Goal: Navigation & Orientation: Go to known website

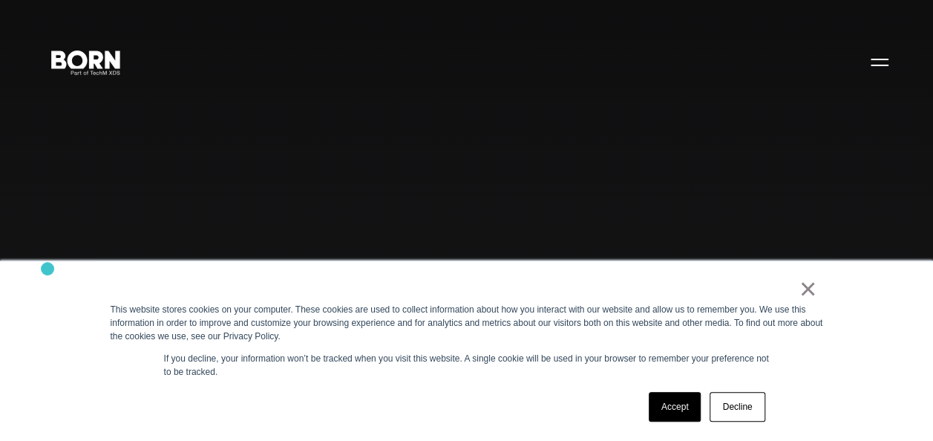
click at [47, 269] on div "× This website stores cookies on your computer. These cookies are used to colle…" at bounding box center [466, 350] width 933 height 180
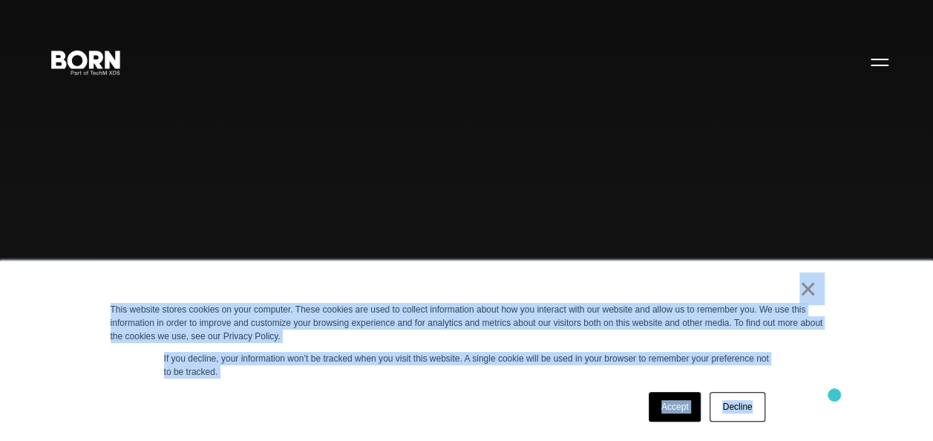
drag, startPoint x: 736, startPoint y: 293, endPoint x: 835, endPoint y: 396, distance: 142.2
click at [835, 396] on div "× This website stores cookies on your computer. These cookies are used to colle…" at bounding box center [467, 351] width 742 height 180
click at [563, 399] on div "Accept Decline" at bounding box center [440, 406] width 659 height 39
drag, startPoint x: 523, startPoint y: 292, endPoint x: 807, endPoint y: 393, distance: 301.2
click at [807, 393] on div "× This website stores cookies on your computer. These cookies are used to colle…" at bounding box center [467, 351] width 742 height 180
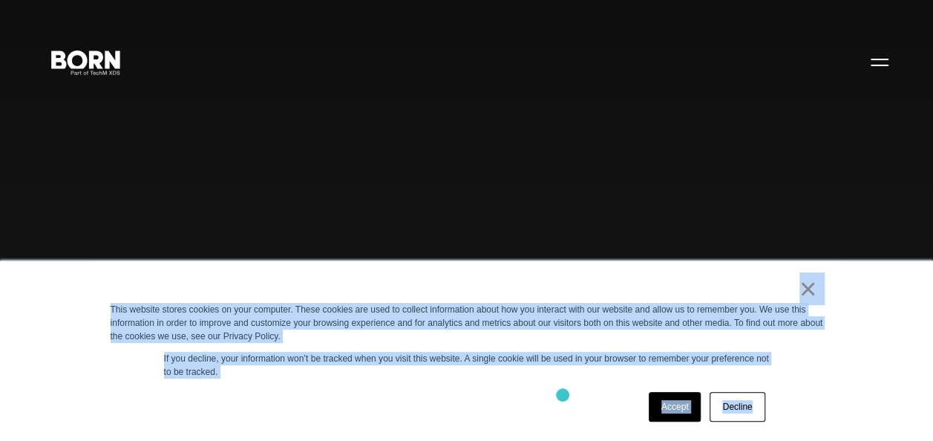
click at [563, 395] on div "Accept Decline" at bounding box center [440, 406] width 659 height 39
drag, startPoint x: 773, startPoint y: 289, endPoint x: 856, endPoint y: 393, distance: 132.5
click at [856, 393] on div "× This website stores cookies on your computer. These cookies are used to colle…" at bounding box center [466, 350] width 933 height 180
click at [546, 393] on div "Accept Decline" at bounding box center [440, 406] width 659 height 39
drag, startPoint x: 742, startPoint y: 283, endPoint x: 813, endPoint y: 381, distance: 121.1
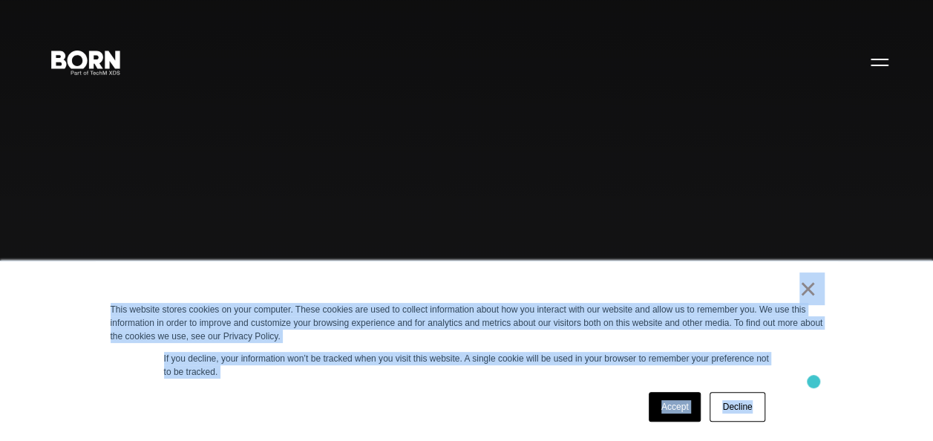
click at [813, 381] on div "× This website stores cookies on your computer. These cookies are used to colle…" at bounding box center [467, 351] width 742 height 180
click at [468, 381] on div "× This website stores cookies on your computer. These cookies are used to colle…" at bounding box center [467, 351] width 742 height 180
drag, startPoint x: 742, startPoint y: 301, endPoint x: 834, endPoint y: 362, distance: 110.7
click at [834, 362] on div "× This website stores cookies on your computer. These cookies are used to colle…" at bounding box center [467, 351] width 742 height 180
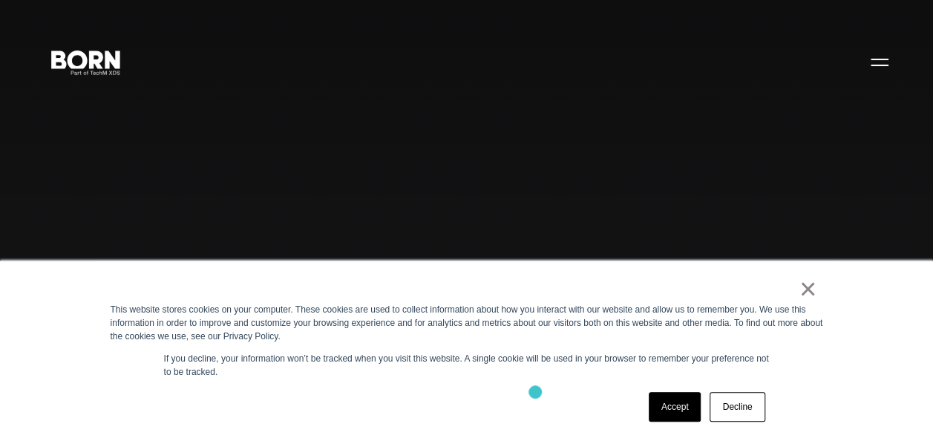
click at [535, 392] on div "Accept Decline" at bounding box center [440, 406] width 659 height 39
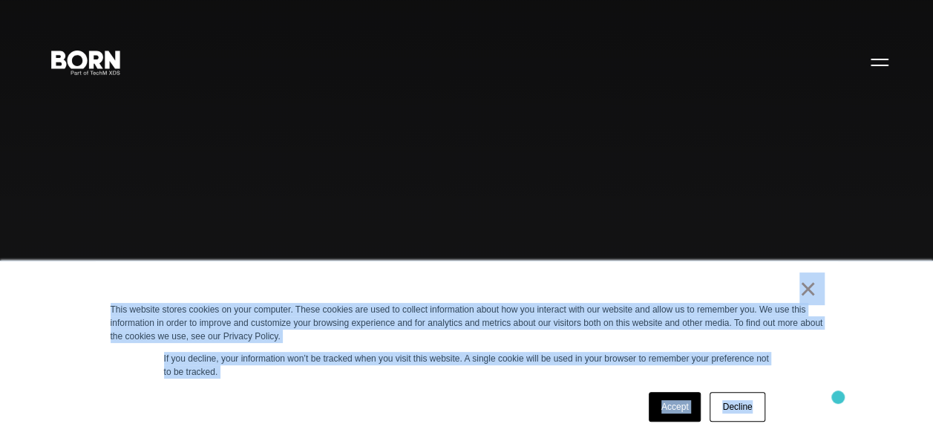
drag, startPoint x: 734, startPoint y: 290, endPoint x: 839, endPoint y: 399, distance: 151.2
click at [839, 399] on div "× This website stores cookies on your computer. These cookies are used to colle…" at bounding box center [466, 350] width 933 height 180
click at [468, 402] on div "Accept Decline" at bounding box center [440, 406] width 659 height 39
drag, startPoint x: 763, startPoint y: 292, endPoint x: 885, endPoint y: 432, distance: 185.6
click at [885, 432] on div "× This website stores cookies on your computer. These cookies are used to colle…" at bounding box center [466, 350] width 933 height 180
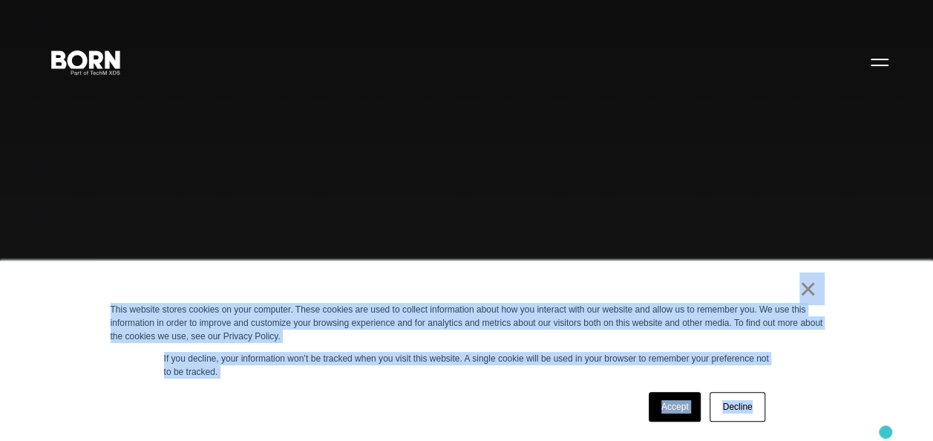
drag, startPoint x: 885, startPoint y: 432, endPoint x: 862, endPoint y: 346, distance: 89.3
click at [862, 346] on div "× This website stores cookies on your computer. These cookies are used to colle…" at bounding box center [466, 350] width 933 height 180
click at [744, 288] on div "×" at bounding box center [464, 292] width 706 height 21
drag, startPoint x: 744, startPoint y: 288, endPoint x: 895, endPoint y: 387, distance: 180.5
click at [895, 387] on div "× This website stores cookies on your computer. These cookies are used to colle…" at bounding box center [466, 350] width 933 height 180
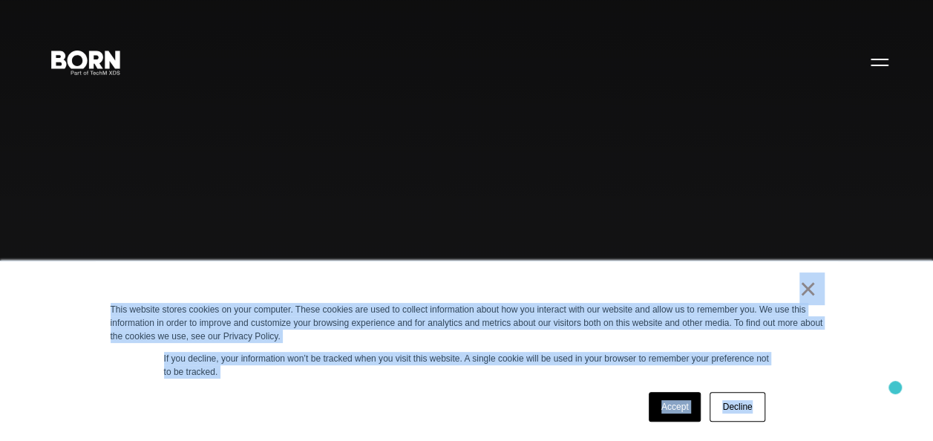
drag, startPoint x: 895, startPoint y: 387, endPoint x: 859, endPoint y: 306, distance: 89.1
click at [859, 306] on div "× This website stores cookies on your computer. These cookies are used to colle…" at bounding box center [466, 350] width 933 height 180
click at [729, 278] on div "× This website stores cookies on your computer. These cookies are used to colle…" at bounding box center [467, 351] width 742 height 180
drag, startPoint x: 729, startPoint y: 278, endPoint x: 888, endPoint y: 390, distance: 194.8
click at [888, 390] on div "× This website stores cookies on your computer. These cookies are used to colle…" at bounding box center [466, 350] width 933 height 180
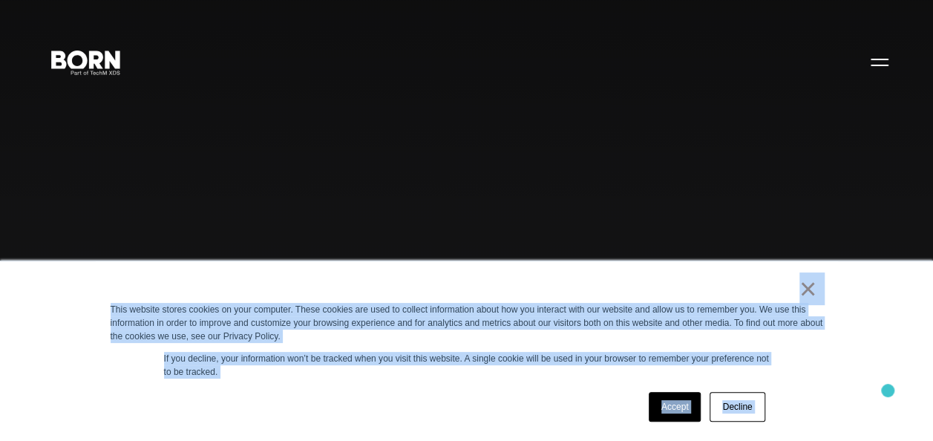
drag, startPoint x: 888, startPoint y: 390, endPoint x: 824, endPoint y: 379, distance: 64.1
click at [824, 379] on div "× This website stores cookies on your computer. These cookies are used to colle…" at bounding box center [467, 351] width 742 height 180
click at [709, 272] on div "× This website stores cookies on your computer. These cookies are used to colle…" at bounding box center [467, 351] width 742 height 180
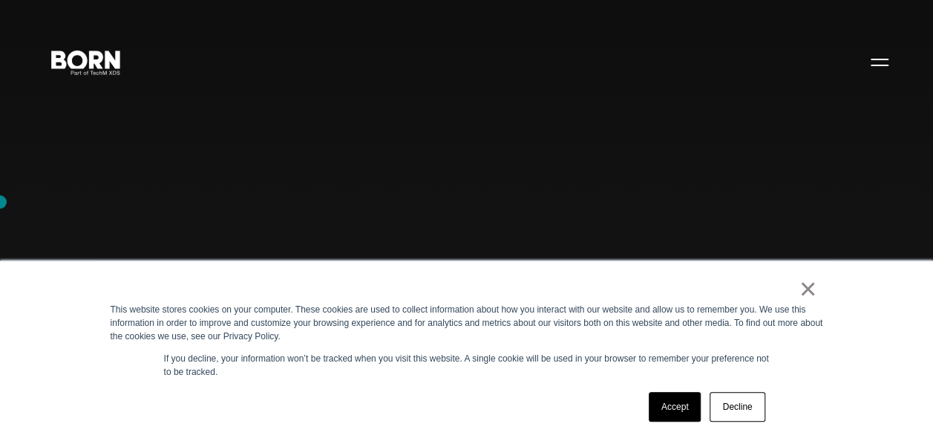
click at [101, 159] on div "Combining creative, content, and commerce to drive change. Imagine, build, and …" at bounding box center [466, 220] width 933 height 441
click at [72, 140] on div "Combining creative, content, and commerce to drive change. Imagine, build, and …" at bounding box center [466, 220] width 933 height 441
click at [125, 153] on div "Combining creative, content, and commerce to drive change. Imagine, build, and …" at bounding box center [466, 220] width 933 height 441
click at [122, 208] on div "Combining creative, content, and commerce to drive change. Imagine, build, and …" at bounding box center [466, 220] width 933 height 441
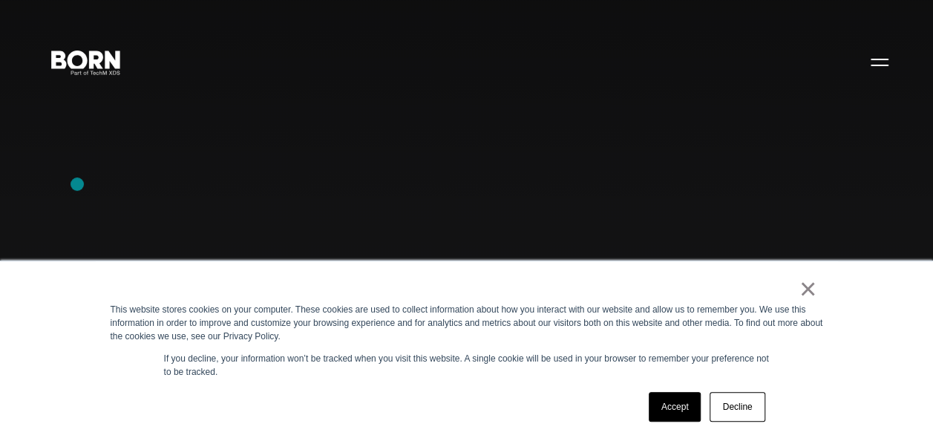
click at [77, 184] on div "Combining creative, content, and commerce to drive change. Imagine, build, and …" at bounding box center [466, 220] width 933 height 441
click at [53, 242] on div "Combining creative, content, and commerce to drive change. Imagine, build, and …" at bounding box center [466, 220] width 933 height 441
click at [119, 181] on div "Combining creative, content, and commerce to drive change. Imagine, build, and …" at bounding box center [466, 220] width 933 height 441
click at [53, 208] on div "Combining creative, content, and commerce to drive change. Imagine, build, and …" at bounding box center [466, 220] width 933 height 441
click at [66, 196] on div "Combining creative, content, and commerce to drive change. Imagine, build, and …" at bounding box center [466, 220] width 933 height 441
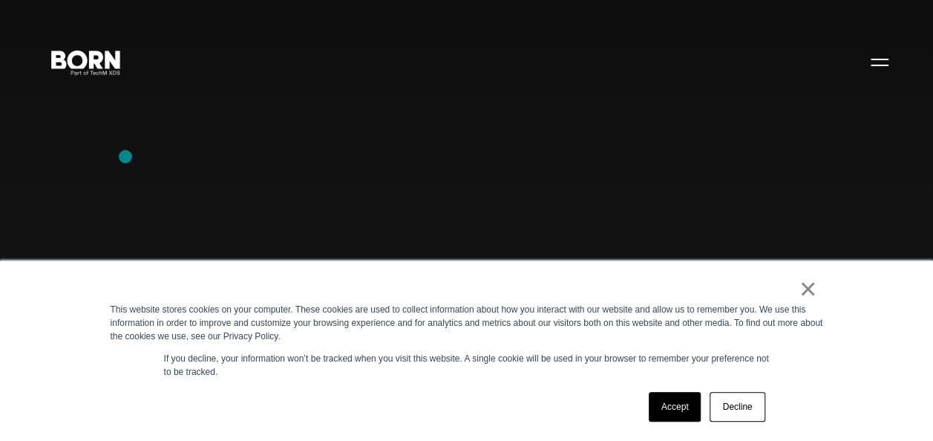
click at [125, 157] on div "Combining creative, content, and commerce to drive change. Imagine, build, and …" at bounding box center [466, 220] width 933 height 441
click at [106, 117] on div "Combining creative, content, and commerce to drive change. Imagine, build, and …" at bounding box center [466, 220] width 933 height 441
click at [39, 151] on div "Combining creative, content, and commerce to drive change. Imagine, build, and …" at bounding box center [466, 220] width 933 height 441
click at [125, 199] on div "Combining creative, content, and commerce to drive change. Imagine, build, and …" at bounding box center [466, 220] width 933 height 441
click at [79, 94] on div "Combining creative, content, and commerce to drive change. Imagine, build, and …" at bounding box center [466, 220] width 933 height 441
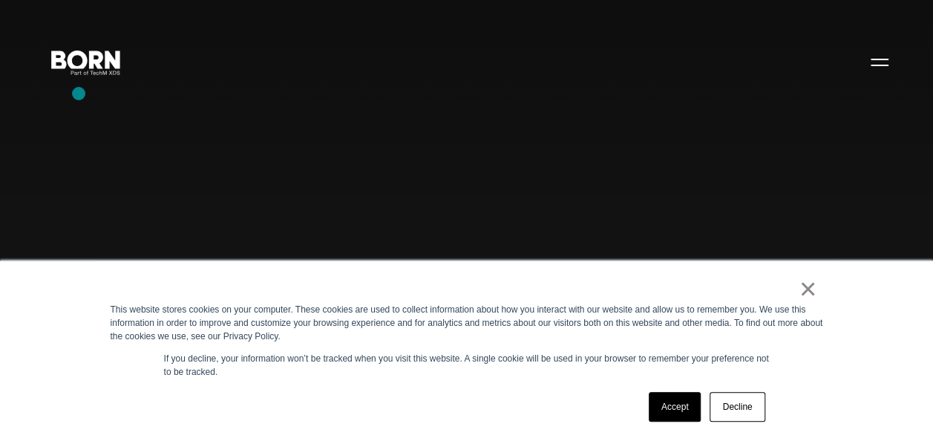
click at [79, 94] on div "Combining creative, content, and commerce to drive change. Imagine, build, and …" at bounding box center [466, 220] width 933 height 441
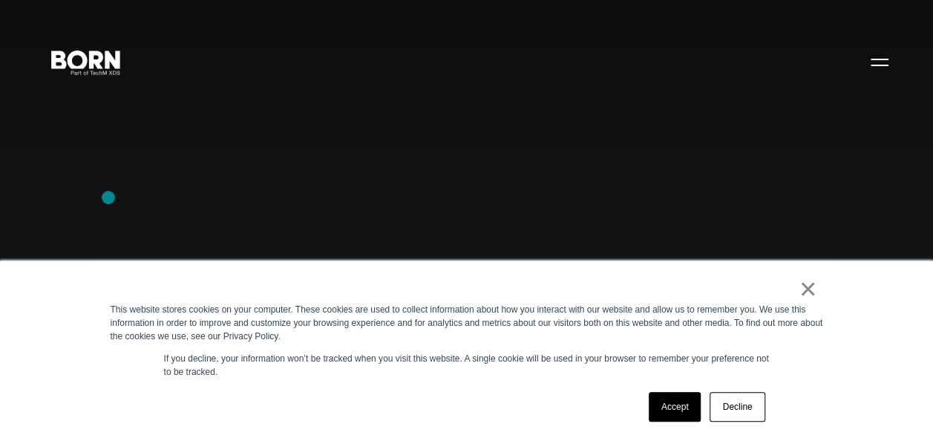
click at [108, 197] on div "Combining creative, content, and commerce to drive change. Imagine, build, and …" at bounding box center [466, 220] width 933 height 441
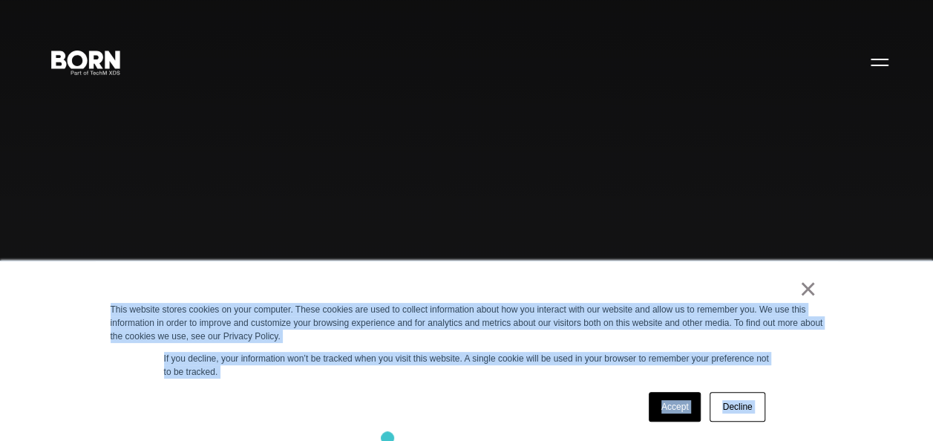
drag, startPoint x: 77, startPoint y: 303, endPoint x: 387, endPoint y: 445, distance: 341.4
drag, startPoint x: 387, startPoint y: 445, endPoint x: 292, endPoint y: 404, distance: 103.4
click at [292, 404] on div "Accept Decline" at bounding box center [440, 406] width 659 height 39
click at [481, 221] on div "Combining creative, content, and commerce to drive change. Imagine, build, and …" at bounding box center [466, 220] width 933 height 441
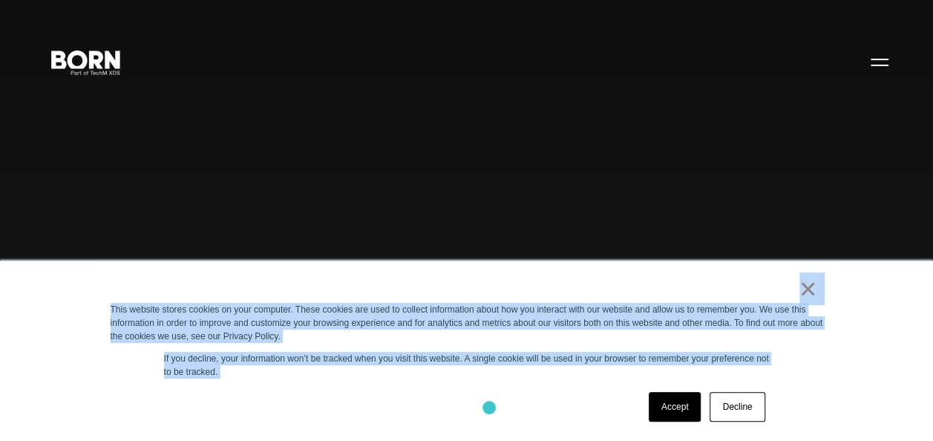
drag, startPoint x: 125, startPoint y: 275, endPoint x: 489, endPoint y: 407, distance: 386.9
click at [489, 407] on div "× This website stores cookies on your computer. These cookies are used to colle…" at bounding box center [467, 351] width 742 height 180
click at [490, 406] on div "Accept Decline" at bounding box center [440, 406] width 659 height 39
click at [779, 286] on div "×" at bounding box center [464, 292] width 706 height 21
drag, startPoint x: 778, startPoint y: 286, endPoint x: 877, endPoint y: 413, distance: 160.8
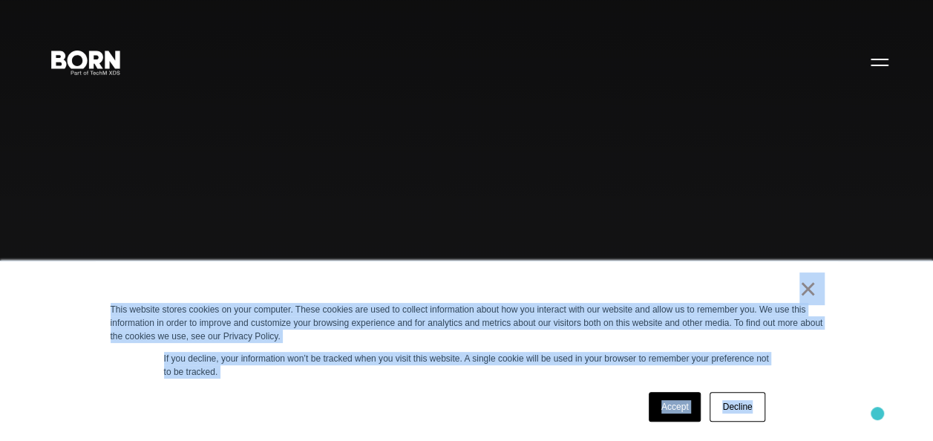
click at [877, 413] on div "× This website stores cookies on your computer. These cookies are used to colle…" at bounding box center [466, 350] width 933 height 180
drag, startPoint x: 877, startPoint y: 413, endPoint x: 842, endPoint y: 419, distance: 36.0
click at [842, 419] on div "× This website stores cookies on your computer. These cookies are used to colle…" at bounding box center [466, 350] width 933 height 180
click at [810, 349] on div "× This website stores cookies on your computer. These cookies are used to colle…" at bounding box center [467, 351] width 742 height 180
drag, startPoint x: 764, startPoint y: 280, endPoint x: 928, endPoint y: 411, distance: 210.1
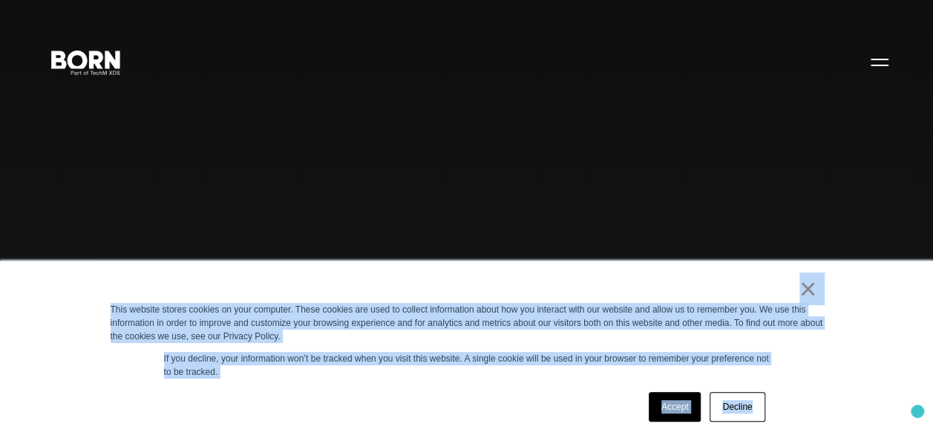
click at [928, 411] on div "× This website stores cookies on your computer. These cookies are used to colle…" at bounding box center [466, 350] width 933 height 180
drag, startPoint x: 928, startPoint y: 411, endPoint x: 803, endPoint y: 376, distance: 130.4
click at [803, 376] on div "× This website stores cookies on your computer. These cookies are used to colle…" at bounding box center [467, 351] width 742 height 180
click at [836, 357] on div "× This website stores cookies on your computer. These cookies are used to colle…" at bounding box center [467, 351] width 742 height 180
drag, startPoint x: 780, startPoint y: 284, endPoint x: 888, endPoint y: 393, distance: 153.2
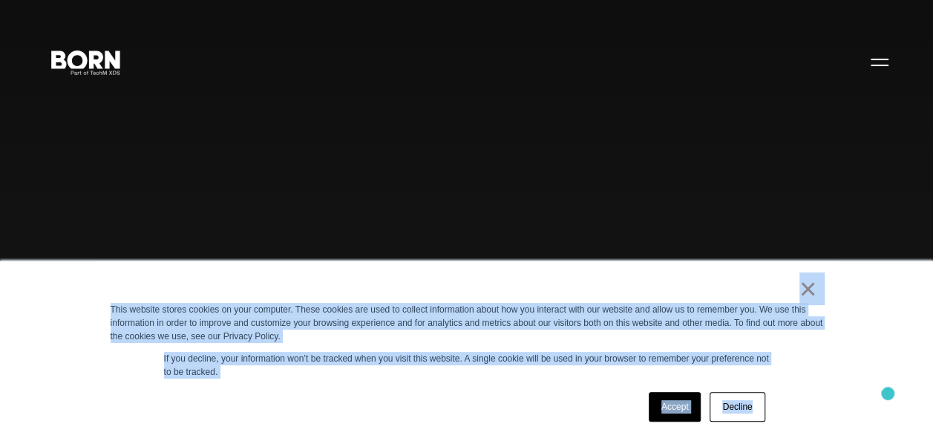
click at [888, 393] on div "× This website stores cookies on your computer. These cookies are used to colle…" at bounding box center [466, 350] width 933 height 180
drag, startPoint x: 888, startPoint y: 393, endPoint x: 837, endPoint y: 401, distance: 51.0
click at [837, 401] on div "× This website stores cookies on your computer. These cookies are used to colle…" at bounding box center [467, 351] width 742 height 180
drag, startPoint x: 779, startPoint y: 288, endPoint x: 893, endPoint y: 373, distance: 142.6
click at [893, 373] on div "× This website stores cookies on your computer. These cookies are used to colle…" at bounding box center [466, 350] width 933 height 180
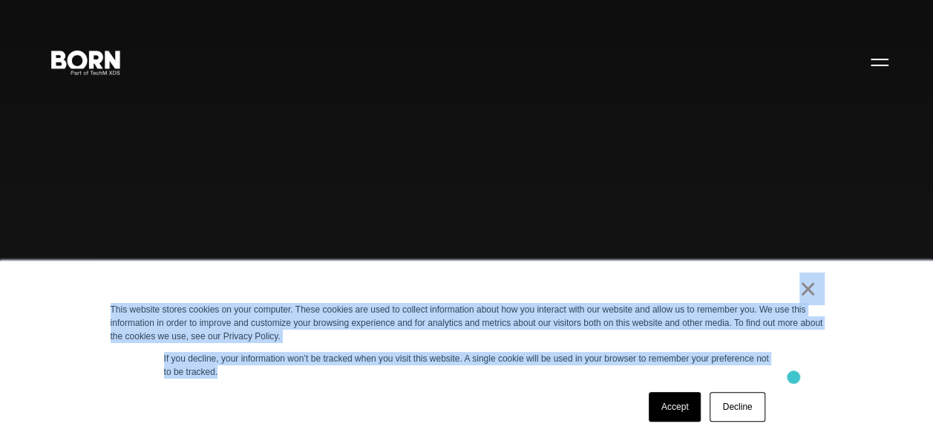
click at [793, 377] on div "× This website stores cookies on your computer. These cookies are used to colle…" at bounding box center [467, 351] width 742 height 180
drag, startPoint x: 757, startPoint y: 301, endPoint x: 843, endPoint y: 437, distance: 160.8
click at [843, 437] on div "× This website stores cookies on your computer. These cookies are used to colle…" at bounding box center [466, 350] width 933 height 180
drag, startPoint x: 843, startPoint y: 437, endPoint x: 816, endPoint y: 410, distance: 38.8
click at [816, 410] on div "× This website stores cookies on your computer. These cookies are used to colle…" at bounding box center [467, 351] width 742 height 180
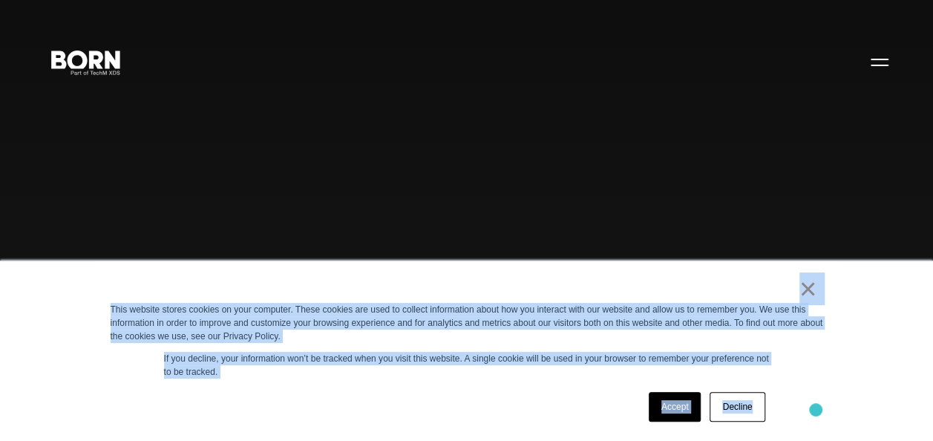
click at [816, 410] on div "× This website stores cookies on your computer. These cookies are used to colle…" at bounding box center [467, 351] width 742 height 180
